Goal: Task Accomplishment & Management: Use online tool/utility

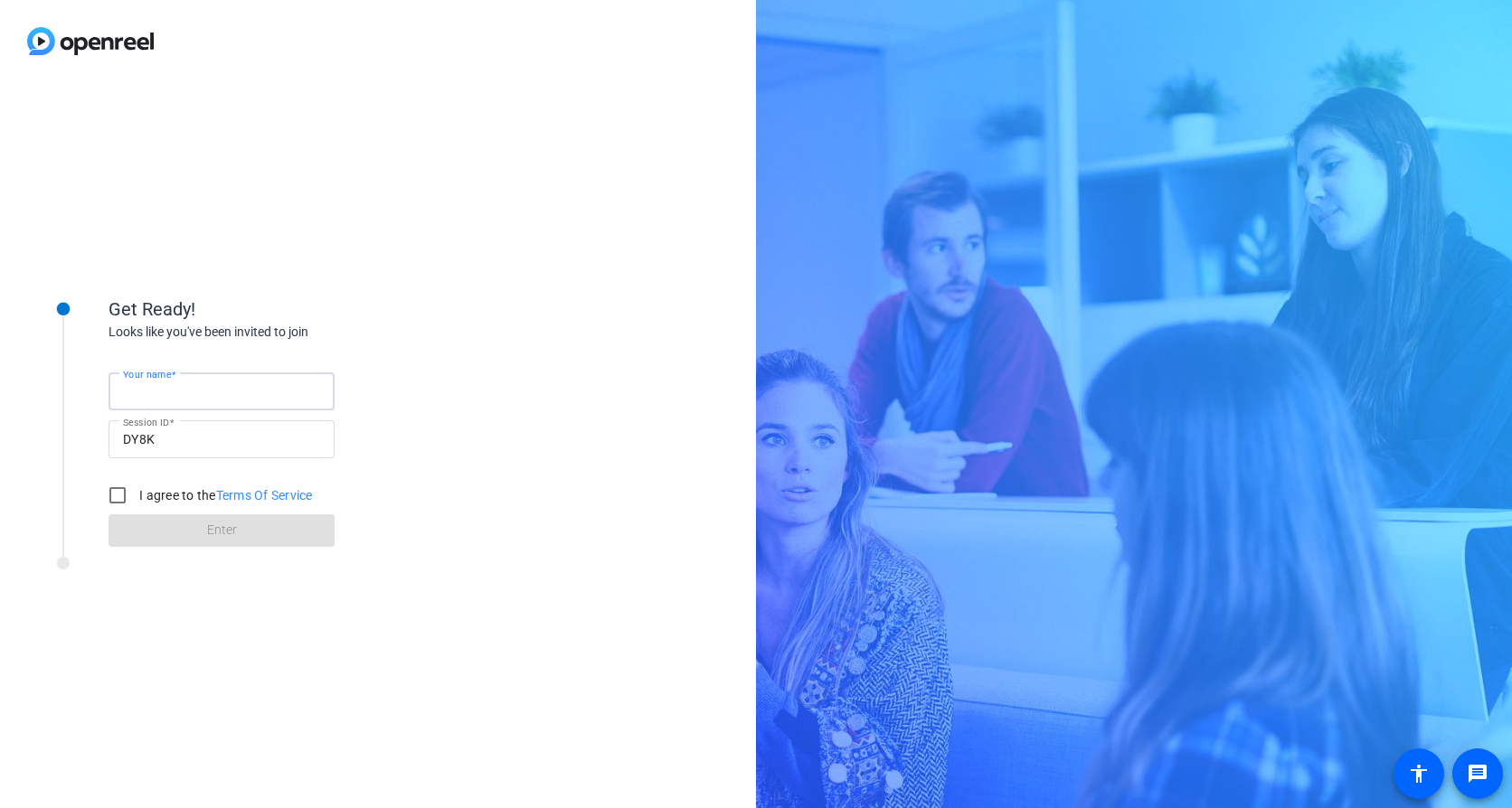
click at [255, 382] on input "Your name" at bounding box center [221, 392] width 197 height 22
type input "[PERSON_NAME]"
click at [121, 493] on input "I agree to the Terms Of Service" at bounding box center [118, 495] width 36 height 36
checkbox input "true"
click at [204, 522] on span at bounding box center [221, 530] width 226 height 43
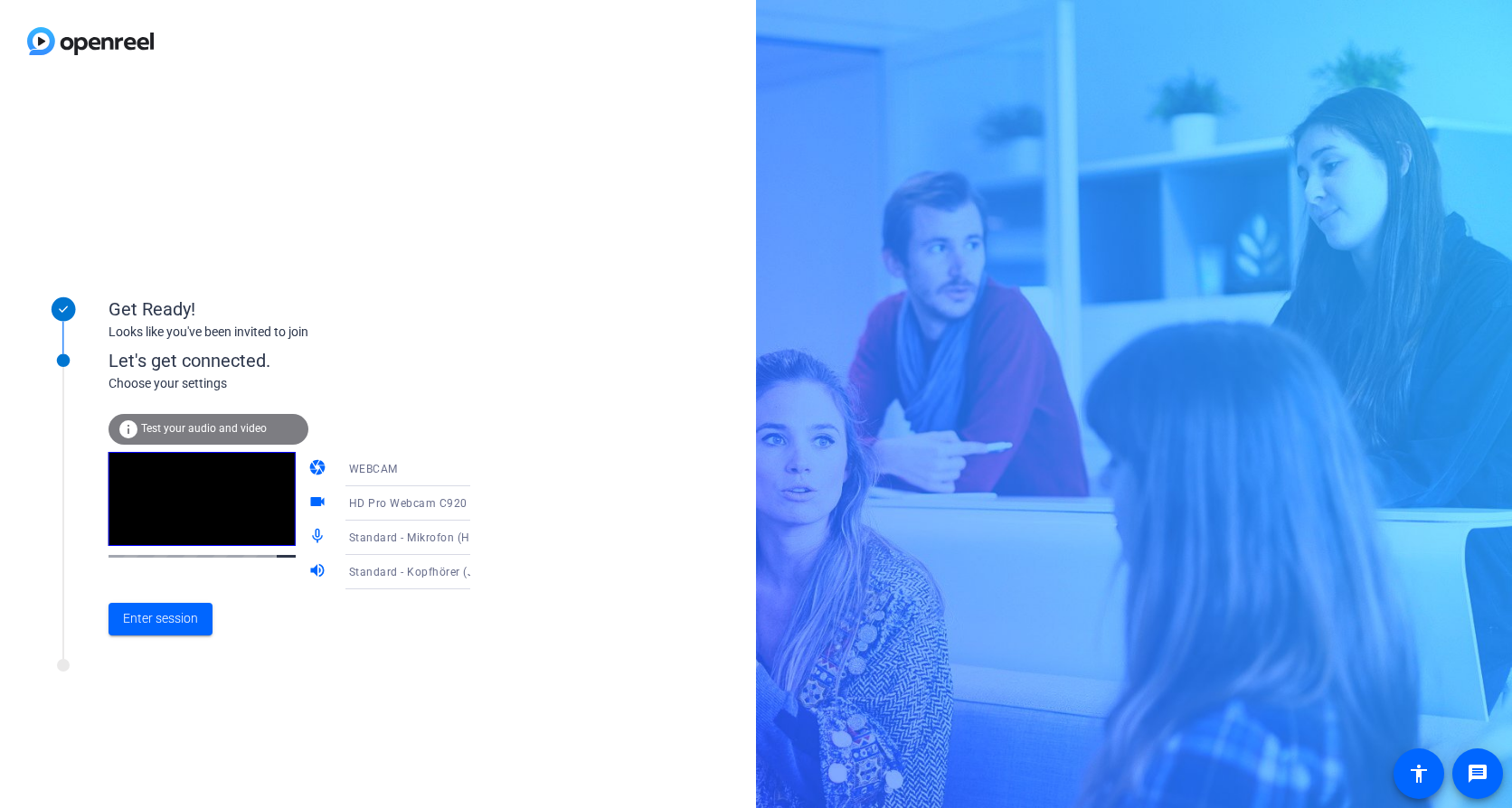
click at [210, 427] on span "Test your audio and video" at bounding box center [204, 428] width 126 height 12
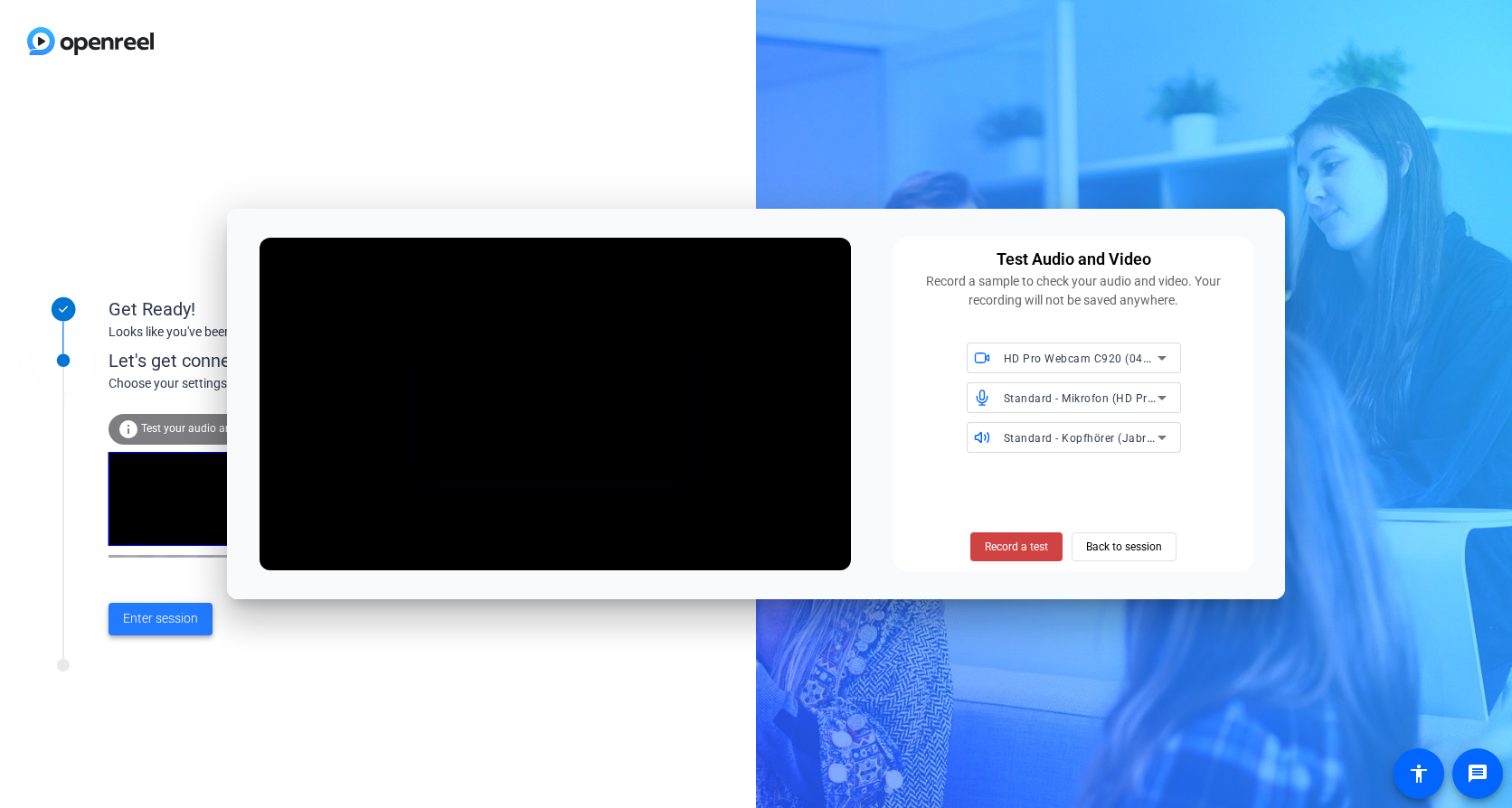
click at [195, 616] on span "Enter session" at bounding box center [160, 619] width 75 height 19
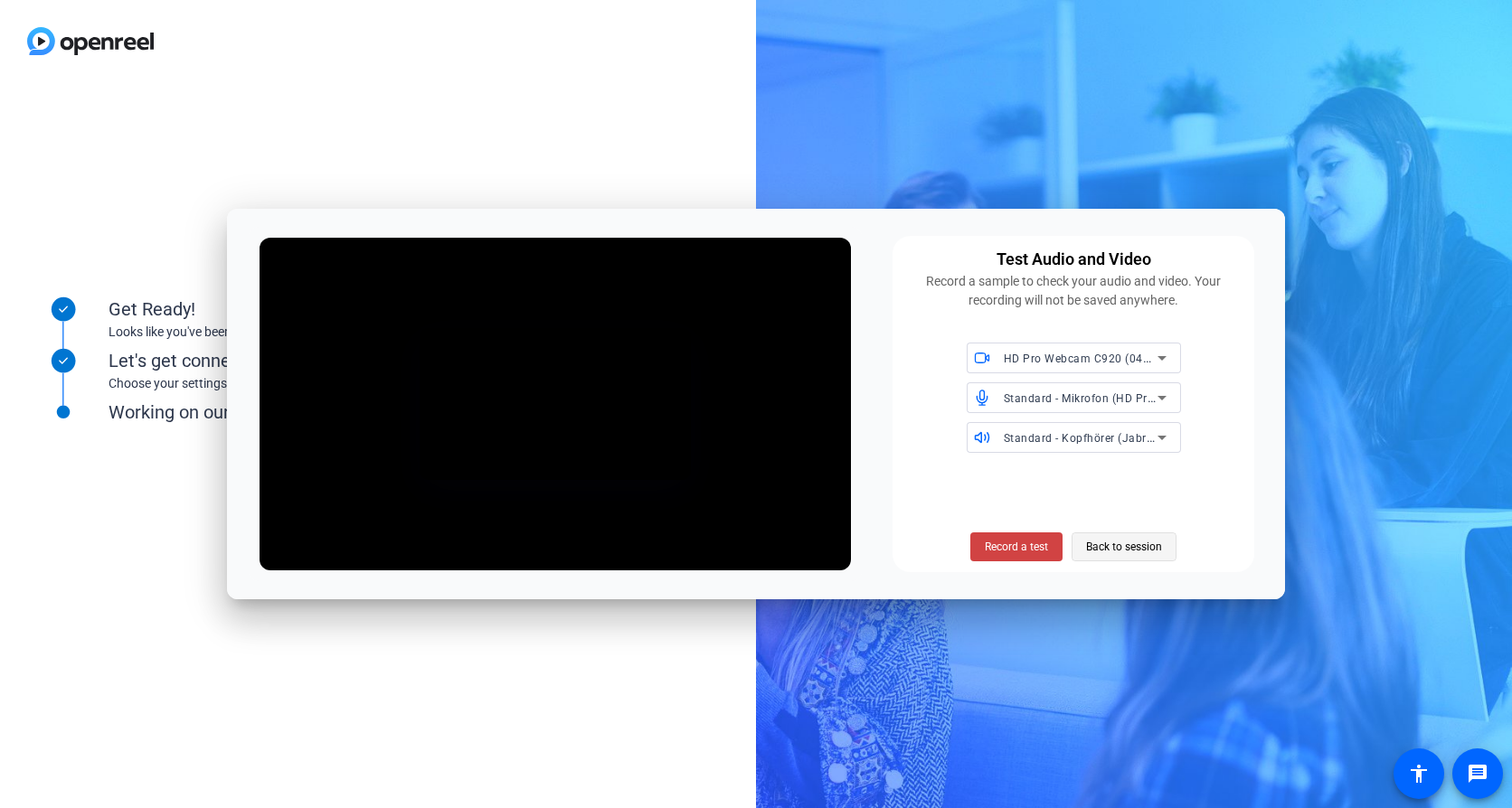
click at [1120, 551] on span "Back to session" at bounding box center [1123, 547] width 76 height 35
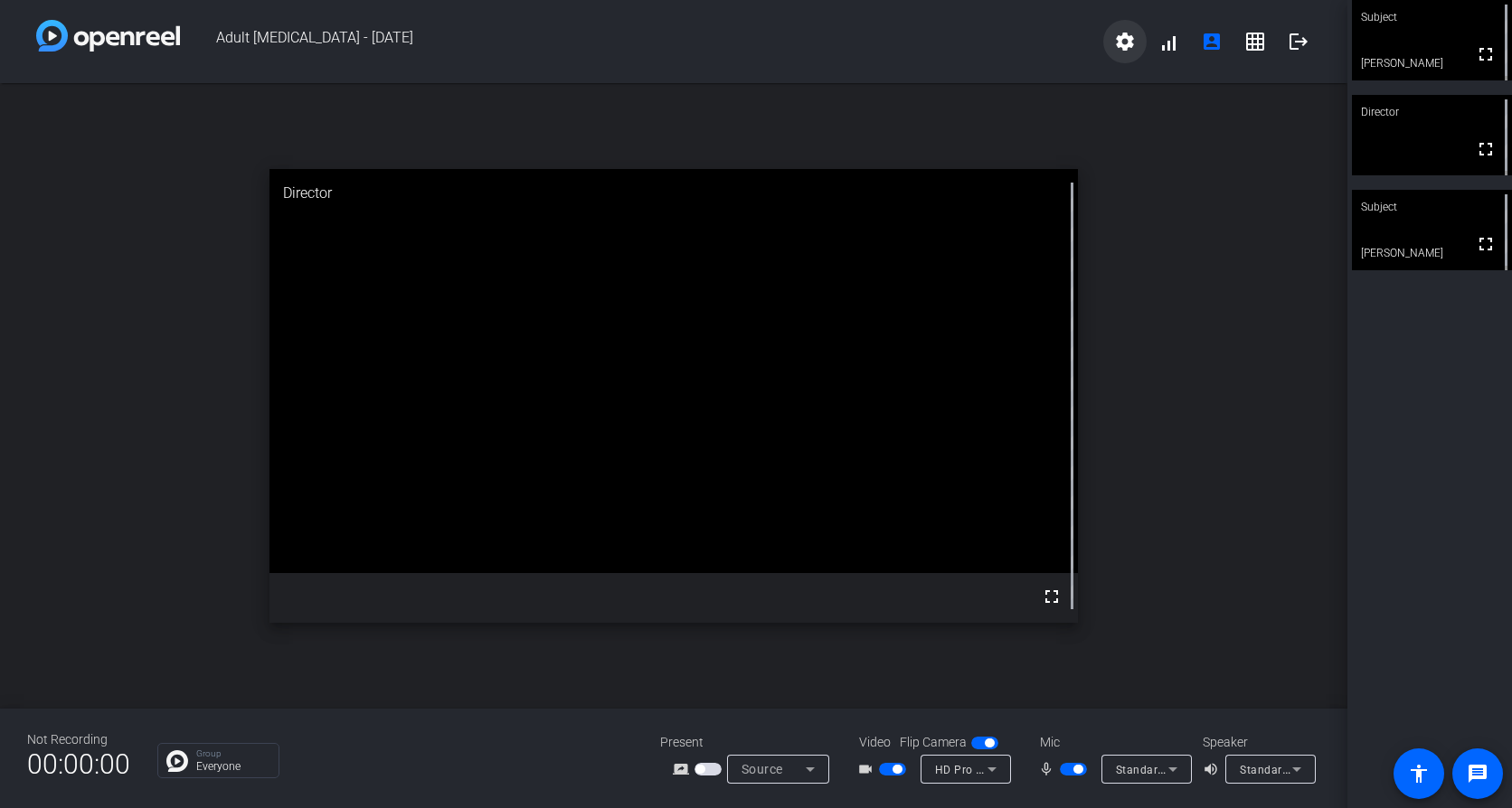
click at [1120, 38] on mat-icon "settings" at bounding box center [1124, 41] width 22 height 22
click at [1120, 38] on div at bounding box center [756, 404] width 1512 height 808
